Goal: Register for event/course: Register for event/course

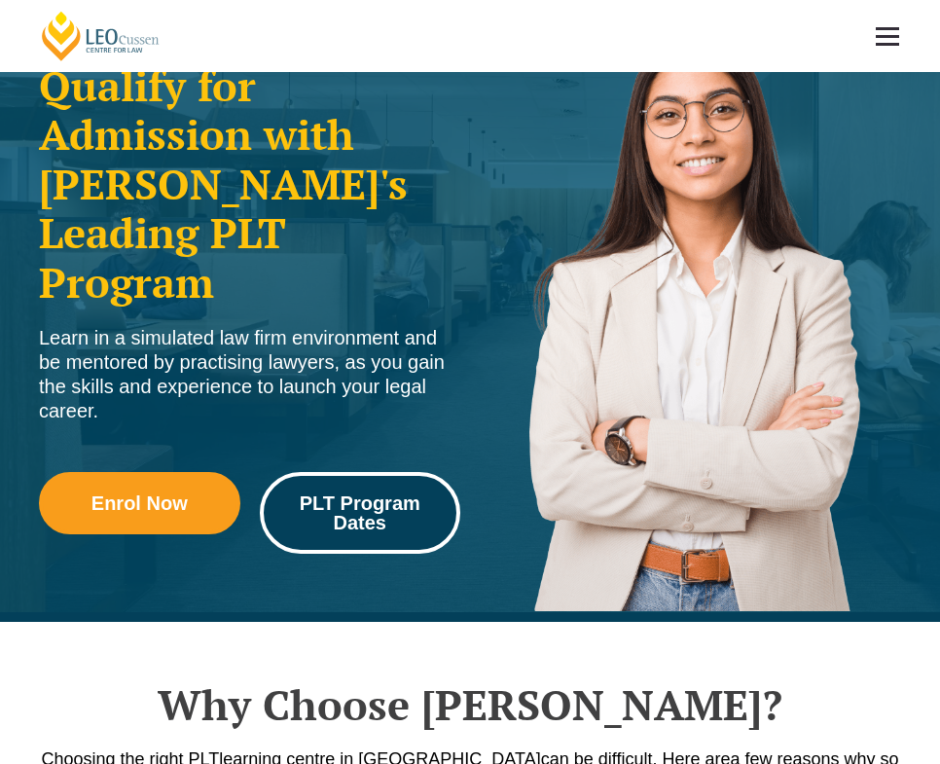
click at [352, 494] on span "PLT Program Dates" at bounding box center [361, 513] width 174 height 39
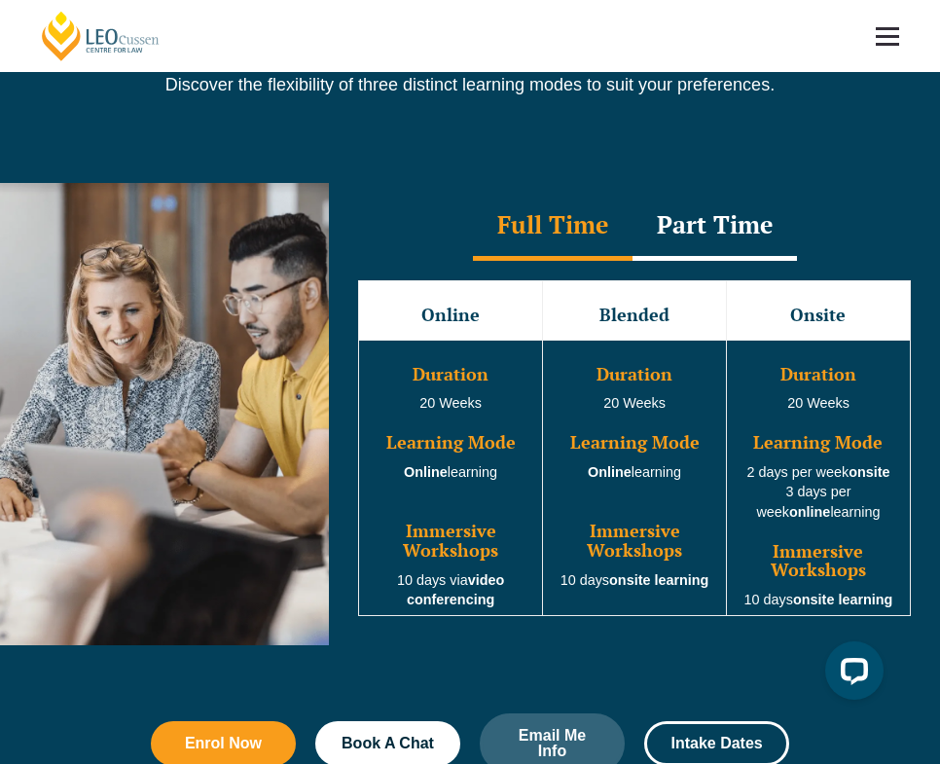
scroll to position [1392, 0]
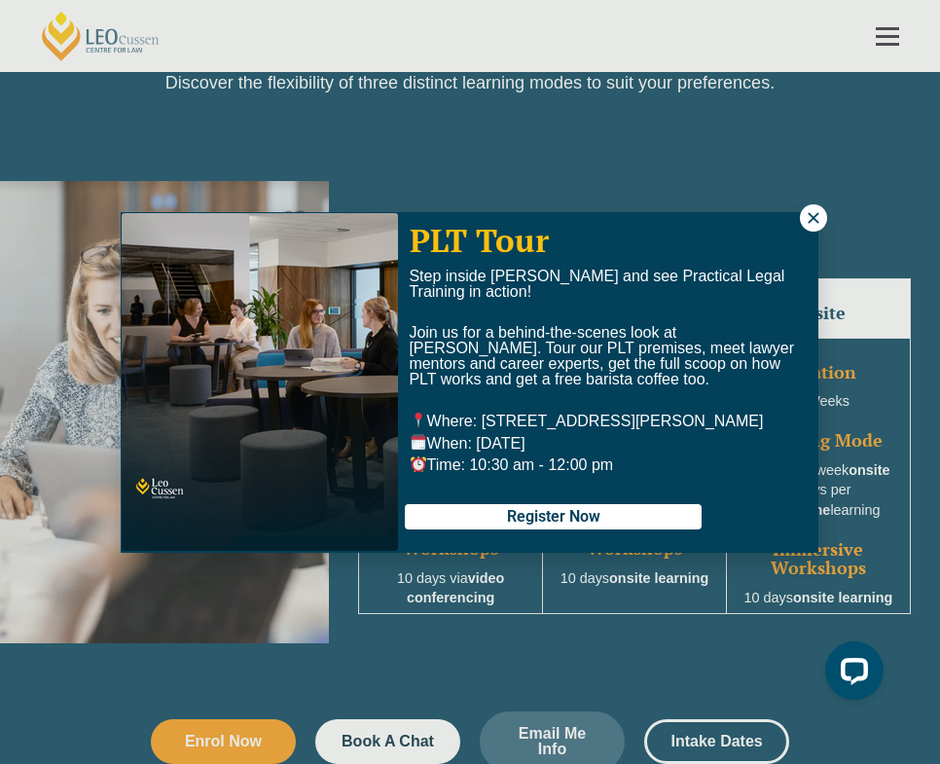
click at [804, 216] on button at bounding box center [813, 217] width 27 height 27
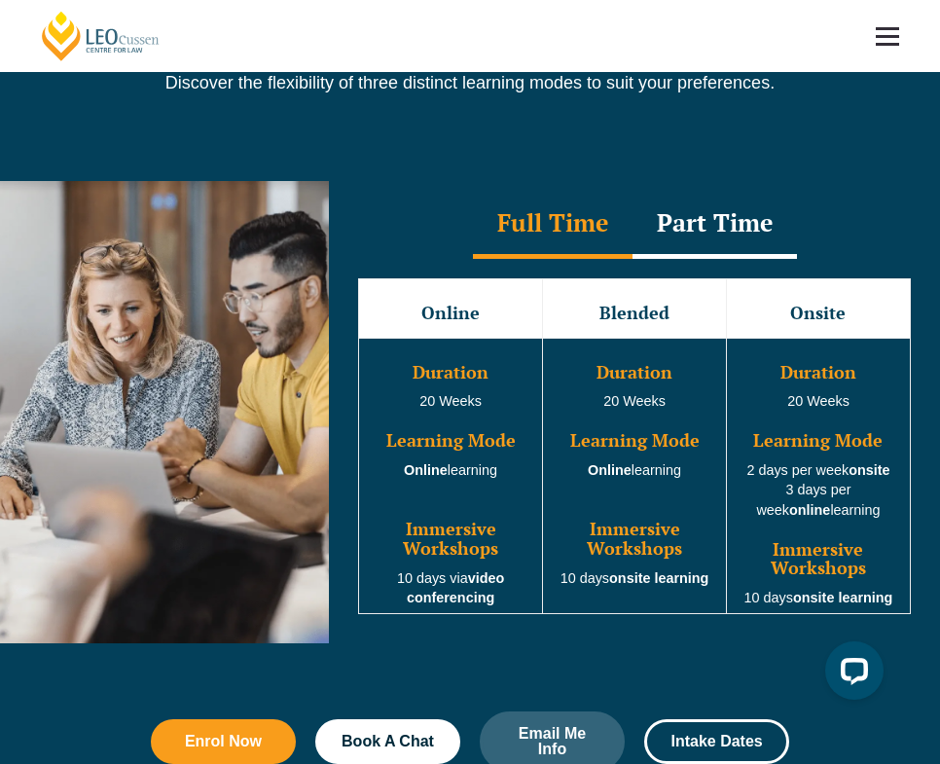
click at [698, 240] on div "Part Time" at bounding box center [715, 225] width 165 height 68
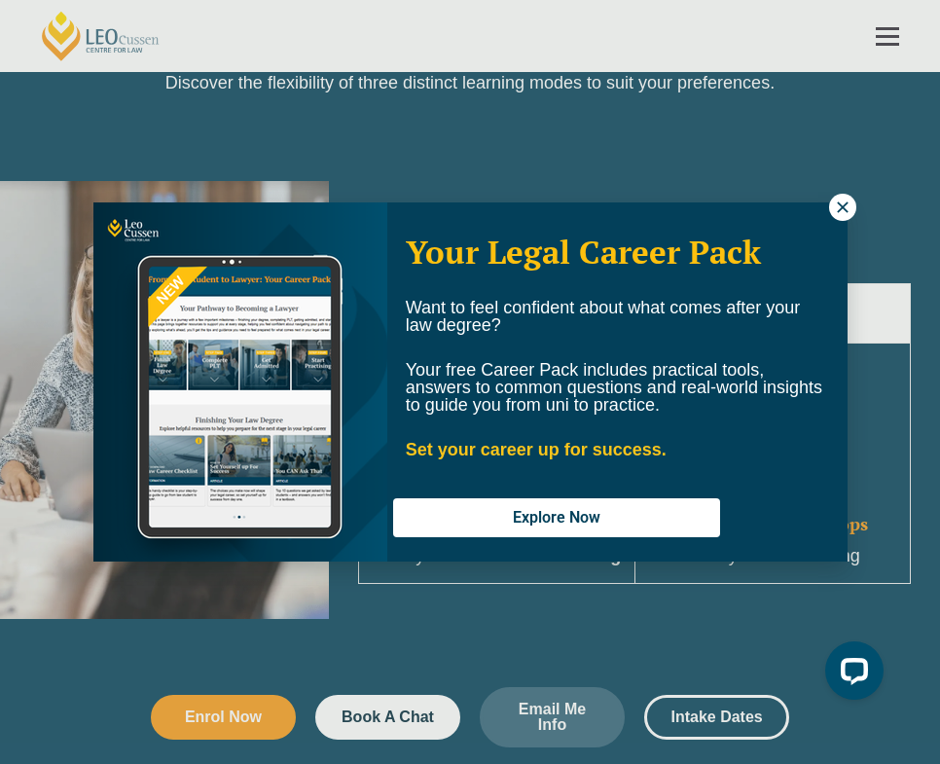
click at [841, 208] on icon at bounding box center [842, 206] width 11 height 11
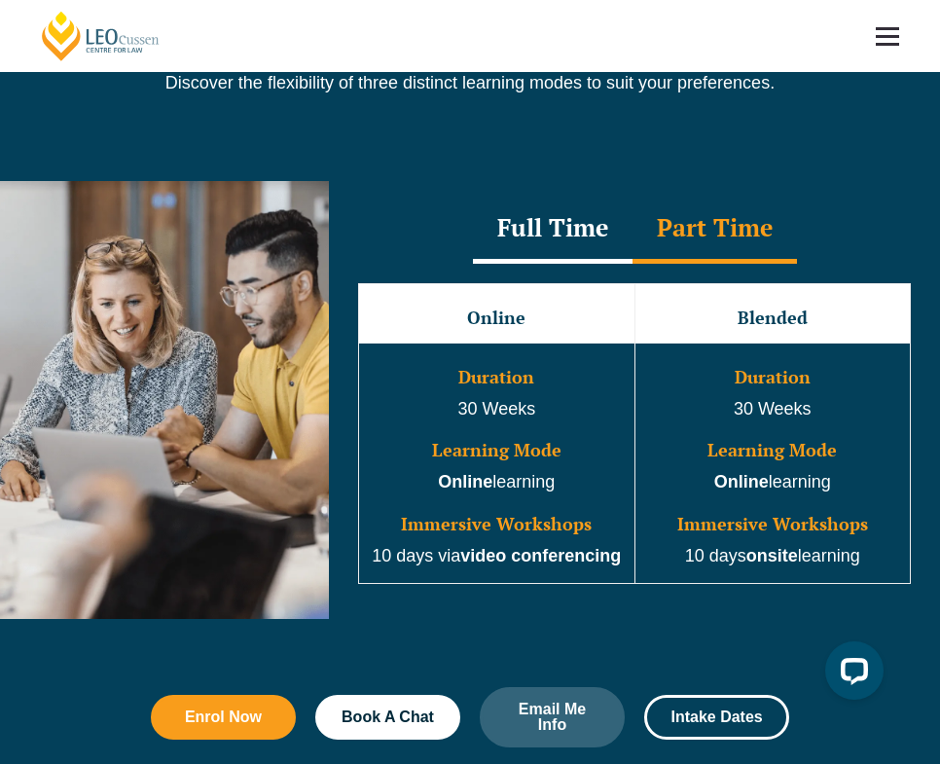
click at [566, 221] on div "Full Time" at bounding box center [553, 230] width 160 height 68
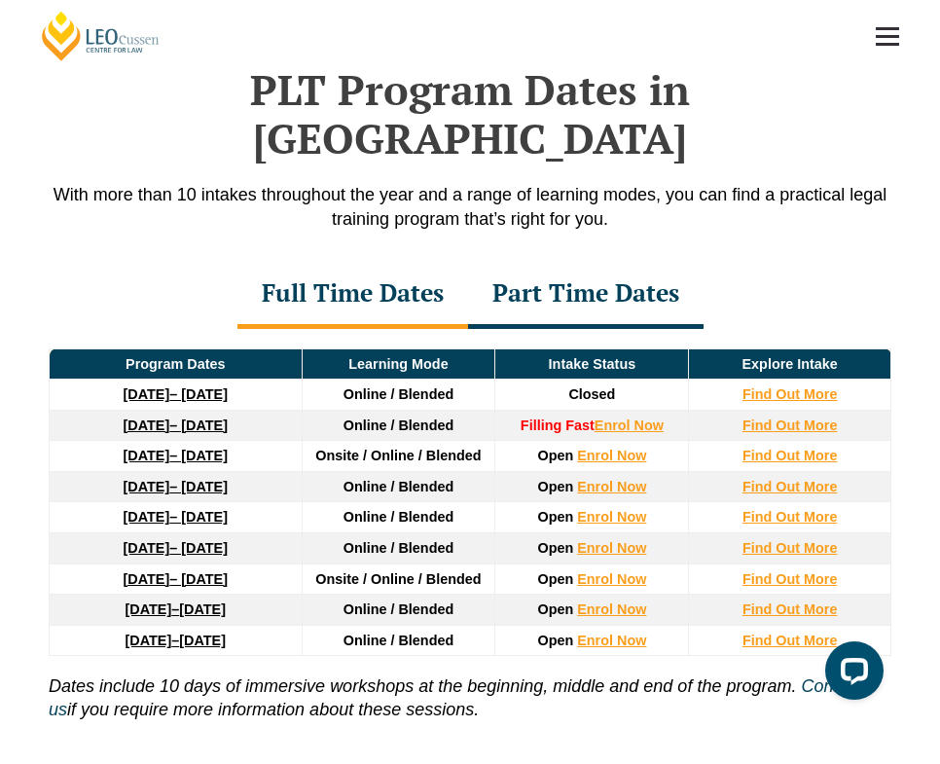
scroll to position [2293, 0]
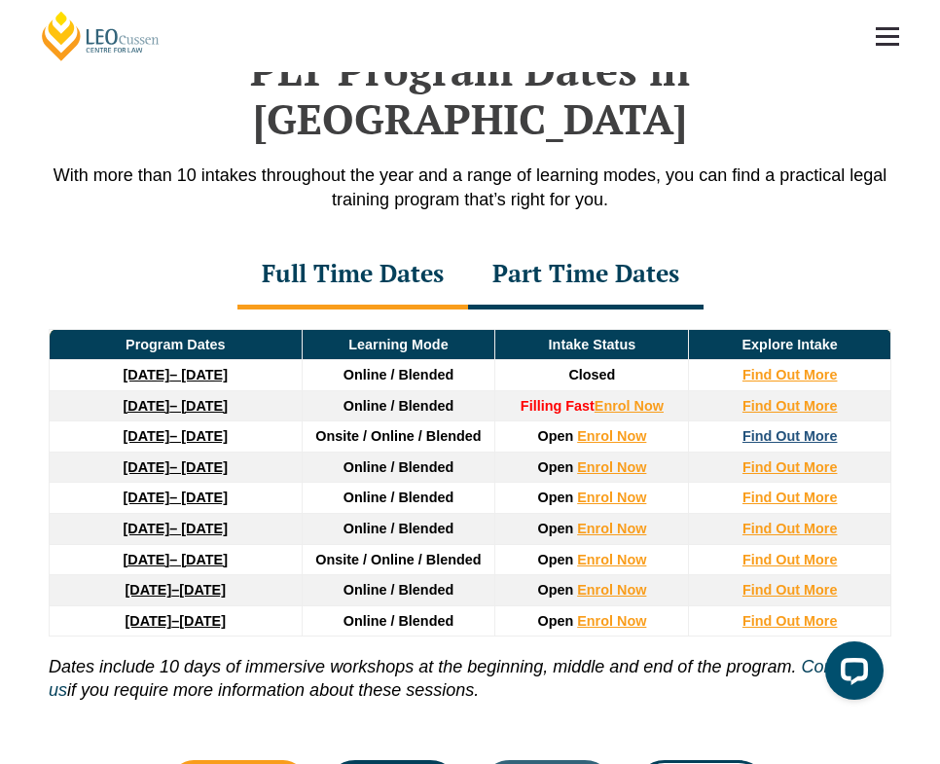
click at [779, 428] on strong "Find Out More" at bounding box center [790, 436] width 95 height 16
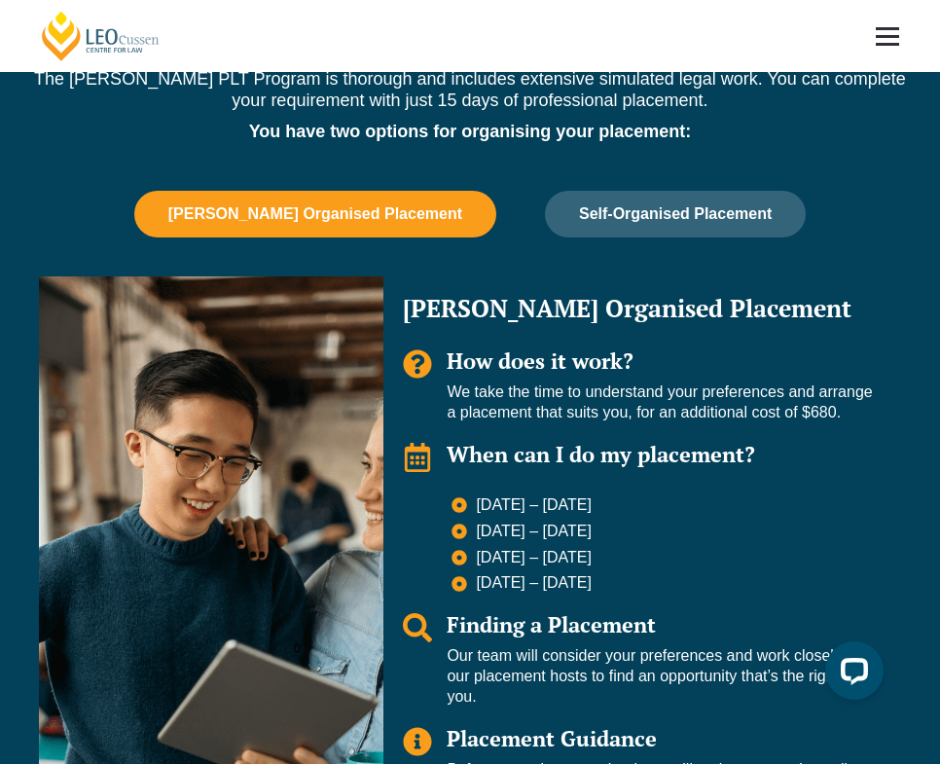
scroll to position [1189, 0]
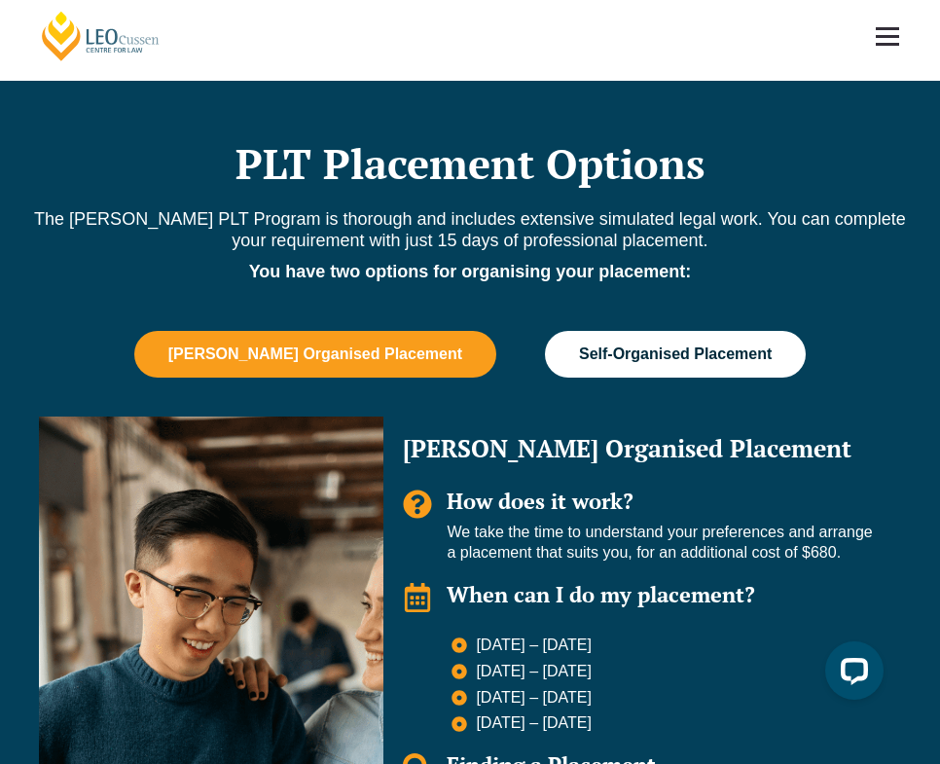
click at [603, 348] on button "Self-Organised Placement" at bounding box center [675, 354] width 261 height 47
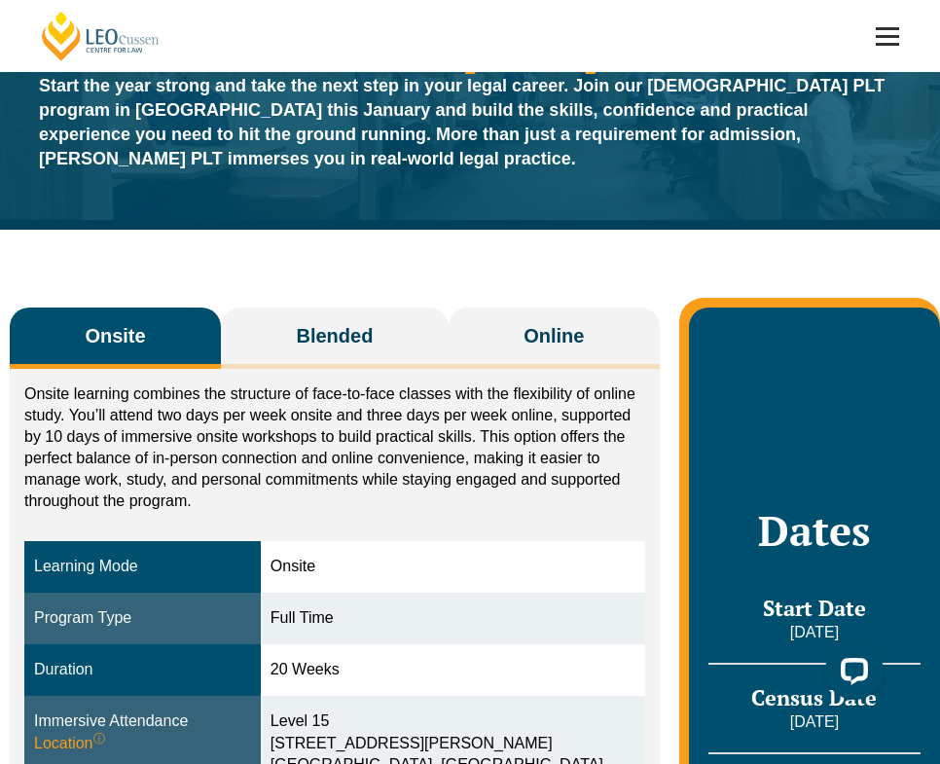
scroll to position [0, 0]
